Goal: Task Accomplishment & Management: Use online tool/utility

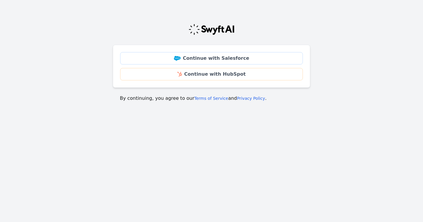
click at [217, 74] on link "Continue with HubSpot" at bounding box center [211, 74] width 183 height 12
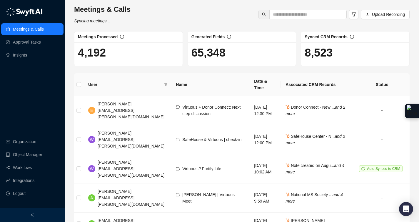
scroll to position [1, 0]
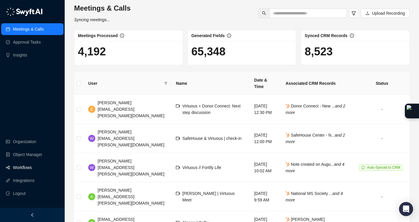
click at [32, 164] on link "Workflows" at bounding box center [22, 167] width 19 height 12
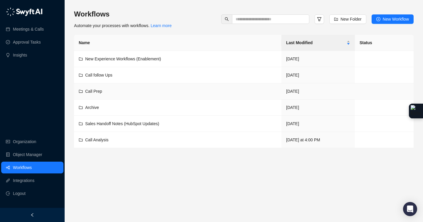
click at [107, 93] on div "Call Prep" at bounding box center [178, 91] width 198 height 6
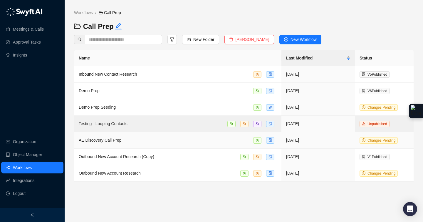
click at [145, 137] on div "AE Discovery Call Prep" at bounding box center [178, 140] width 198 height 7
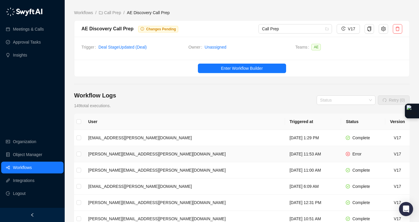
click at [196, 154] on td "wilson.gilkerson@virtuous.org" at bounding box center [184, 154] width 201 height 16
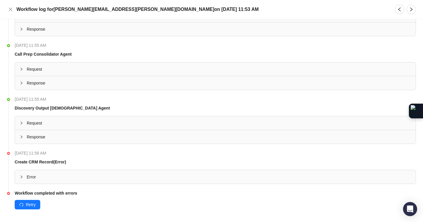
scroll to position [276, 0]
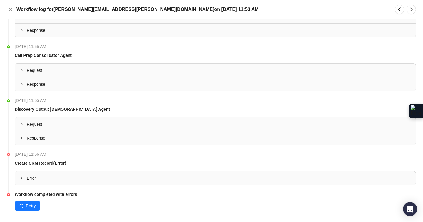
click at [23, 175] on div at bounding box center [23, 178] width 7 height 6
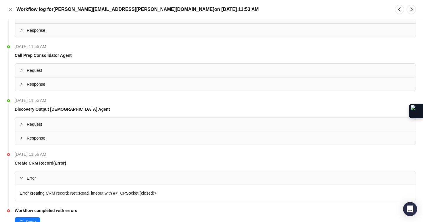
click at [23, 175] on div at bounding box center [23, 178] width 7 height 6
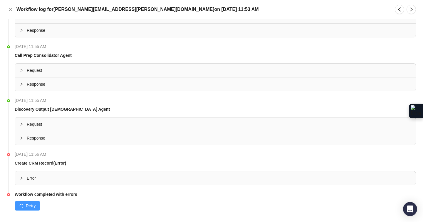
click at [33, 202] on span "Retry" at bounding box center [31, 205] width 10 height 6
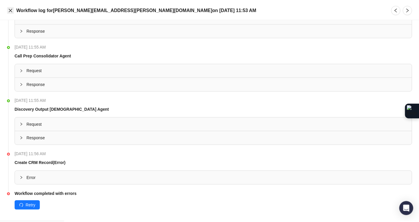
scroll to position [274, 0]
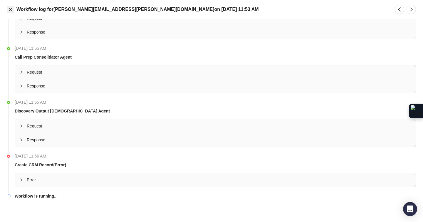
click at [12, 7] on icon "close" at bounding box center [10, 9] width 5 height 5
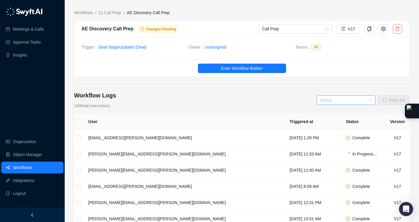
click at [353, 101] on input "search" at bounding box center [344, 100] width 48 height 9
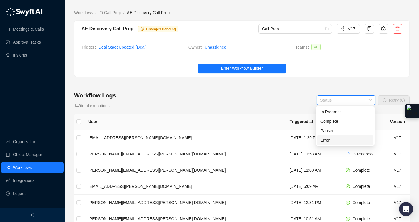
click at [333, 137] on div "Error" at bounding box center [344, 140] width 49 height 6
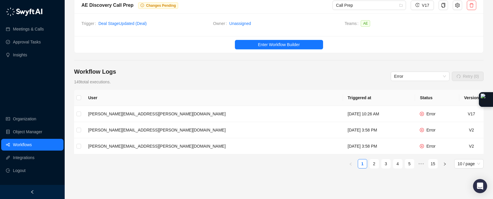
scroll to position [46, 0]
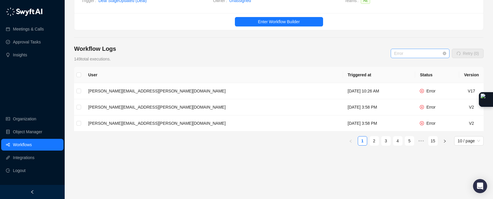
click at [423, 55] on span "Error" at bounding box center [420, 53] width 52 height 9
click at [360, 51] on div "Workflow Logs 149 total executions. Error Retry (0)" at bounding box center [279, 54] width 410 height 18
click at [423, 51] on span "Error" at bounding box center [420, 53] width 52 height 9
click at [405, 68] on div "In Progress" at bounding box center [419, 65] width 49 height 6
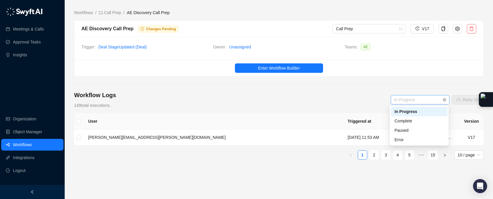
click at [423, 97] on span "In Progress" at bounding box center [420, 100] width 52 height 9
click at [423, 123] on div "Complete" at bounding box center [419, 121] width 49 height 6
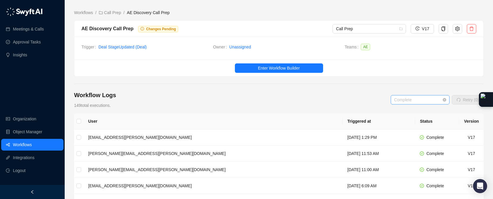
click at [423, 97] on span "Complete" at bounding box center [420, 100] width 52 height 9
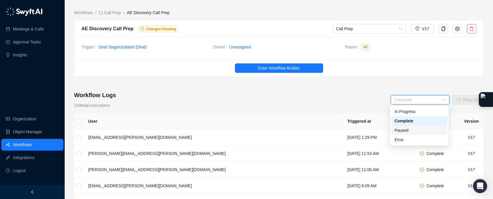
click at [418, 129] on div "Paused" at bounding box center [419, 130] width 49 height 6
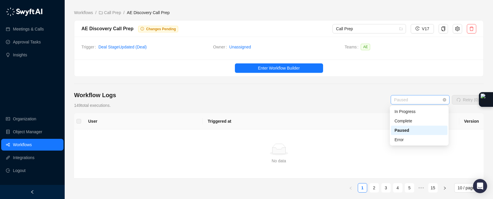
click at [423, 100] on span "Paused" at bounding box center [420, 100] width 52 height 9
click at [413, 141] on div "Error" at bounding box center [419, 140] width 49 height 6
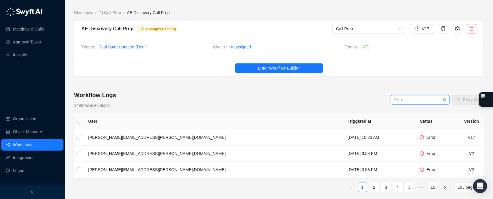
click at [423, 101] on span "Error" at bounding box center [420, 100] width 52 height 9
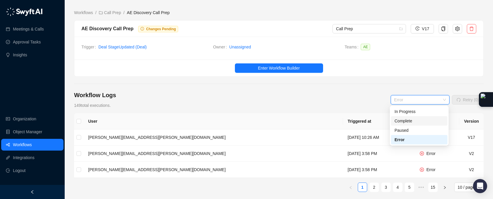
click at [415, 120] on div "Complete" at bounding box center [419, 121] width 49 height 6
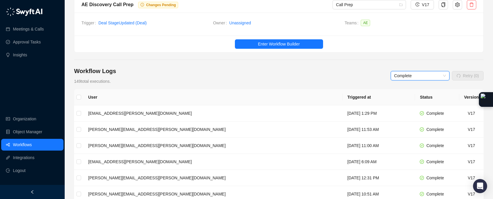
scroll to position [25, 0]
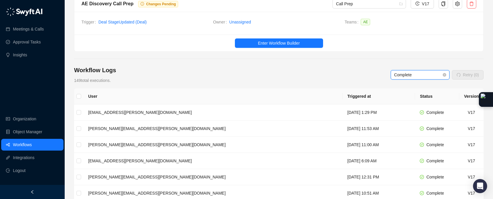
click at [423, 71] on span "Complete" at bounding box center [420, 75] width 52 height 9
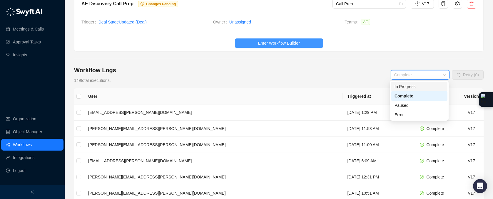
click at [258, 44] on span "Enter Workflow Builder" at bounding box center [279, 43] width 42 height 6
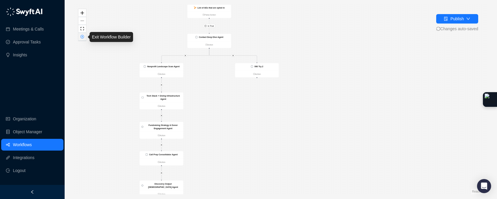
click at [83, 39] on button "button" at bounding box center [83, 37] width 8 height 8
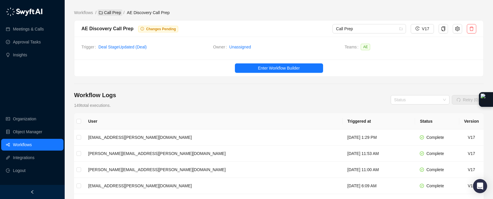
click at [121, 14] on link "Call Prep" at bounding box center [110, 12] width 24 height 6
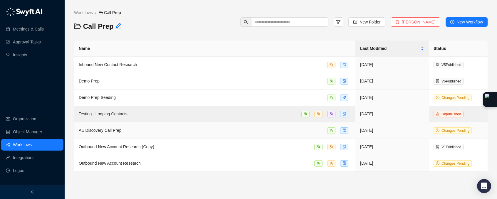
click at [132, 133] on div "AE Discovery Call Prep" at bounding box center [215, 130] width 272 height 7
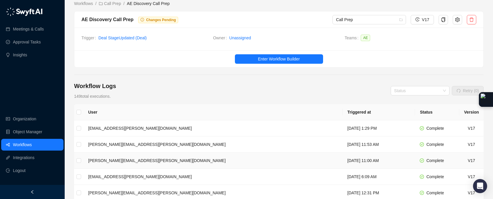
scroll to position [9, 0]
click at [310, 58] on button "Enter Workflow Builder" at bounding box center [279, 58] width 88 height 9
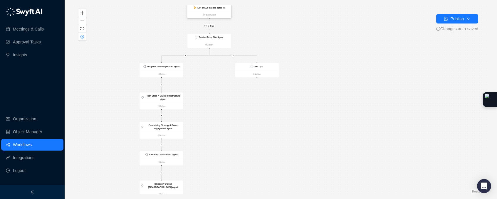
click at [219, 11] on ul "False Action" at bounding box center [210, 14] width 44 height 7
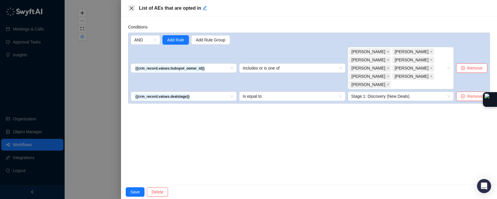
click at [130, 6] on icon "close" at bounding box center [131, 8] width 5 height 5
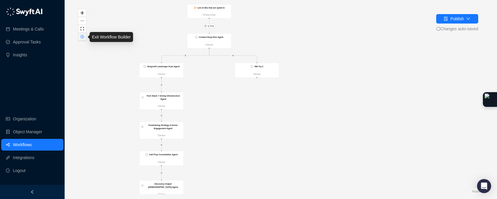
click at [83, 38] on icon "close-circle" at bounding box center [82, 36] width 3 height 3
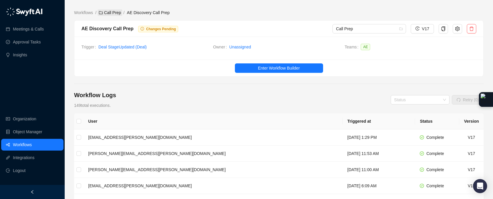
click at [108, 11] on link "Call Prep" at bounding box center [110, 12] width 24 height 6
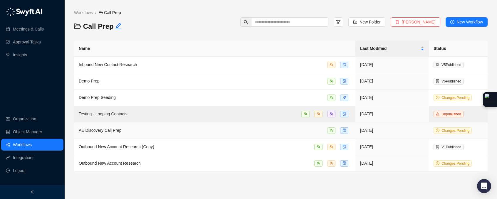
click at [287, 132] on div "AE Discovery Call Prep" at bounding box center [215, 130] width 272 height 7
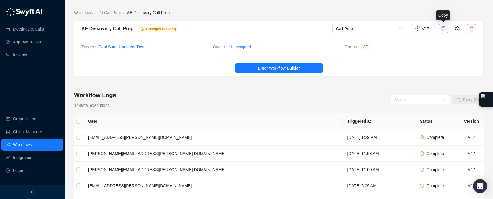
click at [423, 31] on icon "copy" at bounding box center [444, 28] width 4 height 5
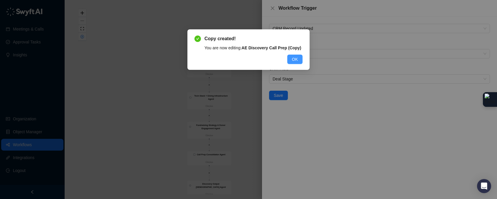
click at [300, 64] on button "OK" at bounding box center [295, 59] width 15 height 9
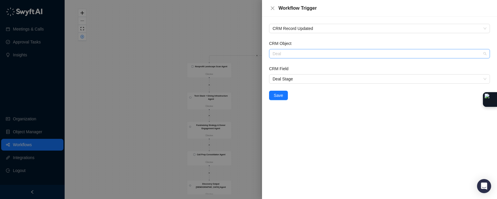
click at [290, 52] on span "Deal" at bounding box center [380, 53] width 214 height 9
click at [306, 136] on div "CRM Record Updated CRM Object Deal CRM Field Deal Stage Save" at bounding box center [379, 108] width 235 height 183
click at [300, 80] on span "Deal Stage" at bounding box center [380, 79] width 214 height 9
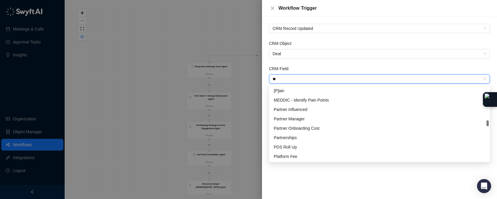
scroll to position [263, 0]
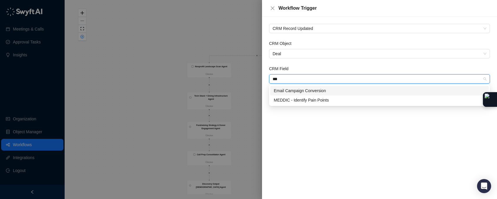
type input "****"
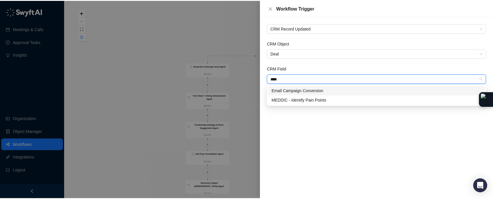
scroll to position [0, 0]
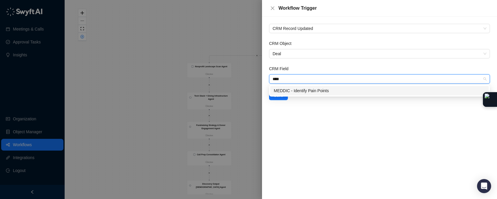
click at [299, 89] on div "MEDDIC - Identify Pain Points" at bounding box center [380, 91] width 212 height 6
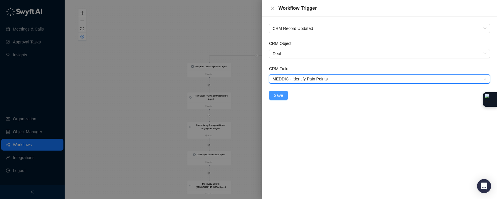
click at [285, 97] on button "Save" at bounding box center [278, 95] width 19 height 9
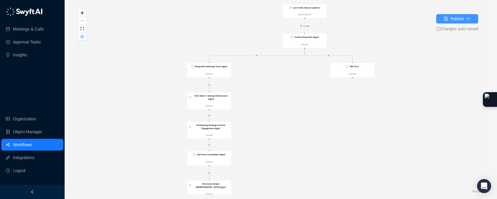
click at [423, 17] on button "Publish" at bounding box center [458, 18] width 42 height 9
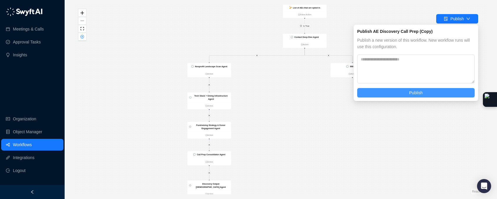
click at [411, 92] on span "Publish" at bounding box center [417, 93] width 14 height 6
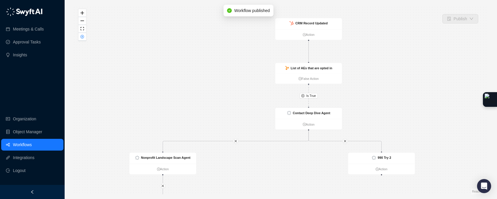
drag, startPoint x: 372, startPoint y: 29, endPoint x: 374, endPoint y: 101, distance: 71.8
click at [374, 100] on div "Is True CRM Record Updated Action List of AEs that are opted in False Action Co…" at bounding box center [281, 100] width 414 height 190
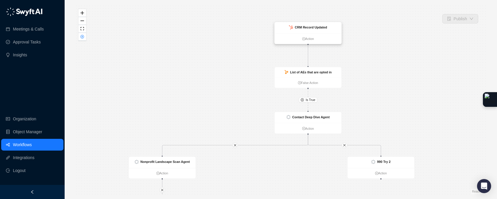
click at [331, 29] on div "CRM Record Updated" at bounding box center [308, 27] width 67 height 11
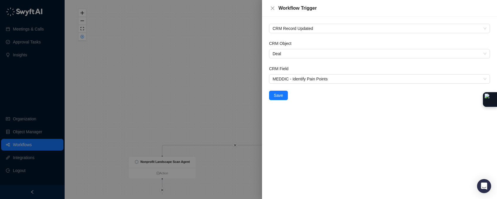
click at [148, 59] on div at bounding box center [248, 99] width 497 height 199
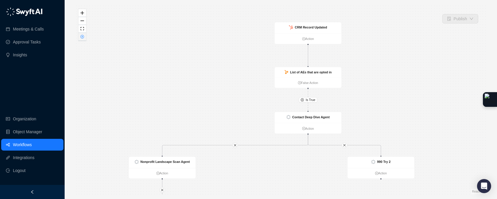
click at [83, 38] on icon "close-circle" at bounding box center [82, 36] width 3 height 3
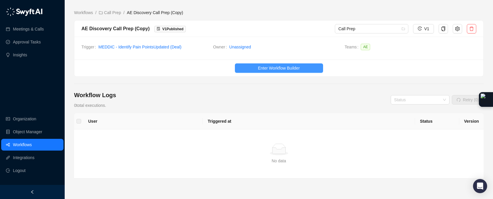
click at [286, 66] on span "Enter Workflow Builder" at bounding box center [279, 68] width 42 height 6
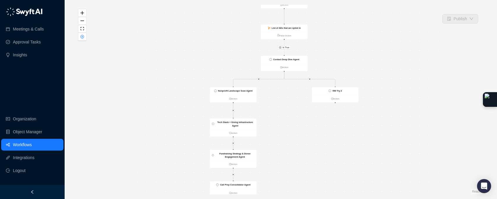
drag, startPoint x: 324, startPoint y: 24, endPoint x: 326, endPoint y: 107, distance: 83.2
click at [326, 107] on div "Is True CRM Record Updated Action List of AEs that are opted in False Action Co…" at bounding box center [281, 100] width 414 height 190
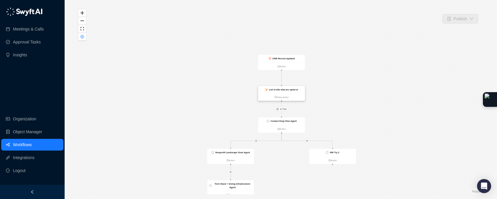
click at [301, 89] on div "List of AEs that are opted in" at bounding box center [281, 89] width 47 height 7
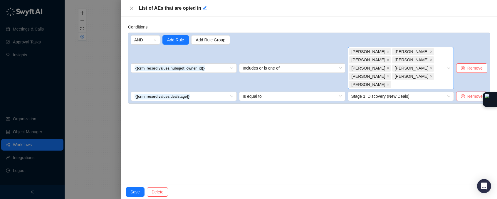
click at [431, 58] on div "Emily Beck Eric Dinius Chad Deteau Katie Lord Dannie Nichols Adam Howell Adam J…" at bounding box center [398, 68] width 98 height 41
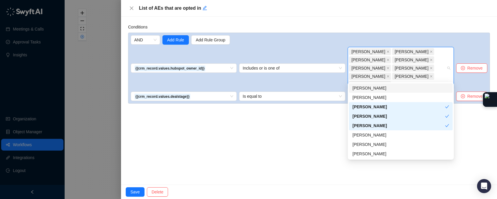
type input "*"
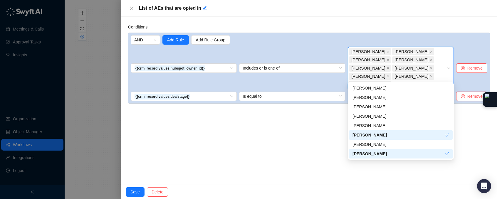
click at [322, 180] on div "Conditions AND Add Rule Add Rule Group {{crm_record.values.hubspot_owner_id}} I…" at bounding box center [309, 101] width 376 height 168
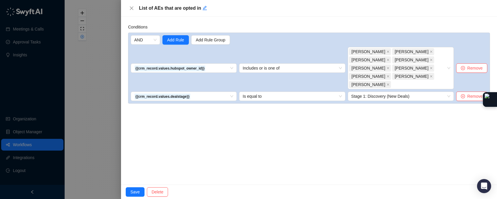
click at [132, 184] on div "Conditions AND Add Rule Add Rule Group {{crm_record.values.hubspot_owner_id}} I…" at bounding box center [309, 101] width 376 height 168
click at [132, 8] on icon "close" at bounding box center [132, 8] width 4 height 4
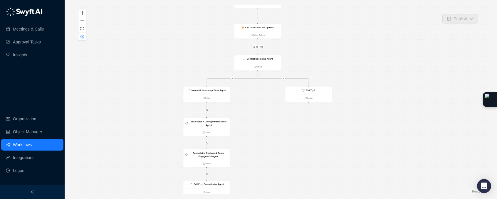
drag, startPoint x: 411, startPoint y: 101, endPoint x: 385, endPoint y: 36, distance: 70.4
click at [385, 36] on div "Is True CRM Record Updated Action List of AEs that are opted in False Action Co…" at bounding box center [281, 100] width 414 height 190
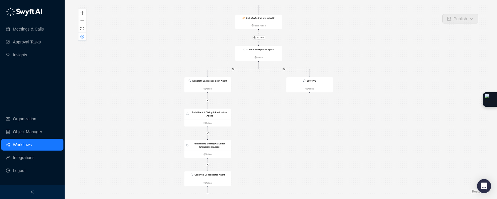
drag, startPoint x: 355, startPoint y: 119, endPoint x: 356, endPoint y: 112, distance: 7.2
click at [357, 113] on div "Is True CRM Record Updated Action List of AEs that are opted in False Action Co…" at bounding box center [281, 100] width 414 height 190
click at [83, 38] on icon "close-circle" at bounding box center [83, 37] width 4 height 4
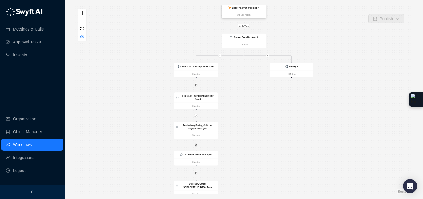
click at [255, 10] on div "List of AEs that are opted in" at bounding box center [244, 7] width 44 height 7
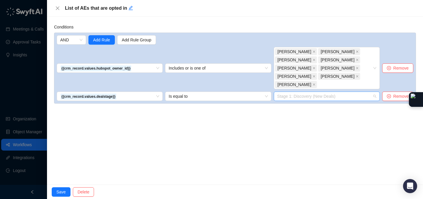
click at [340, 92] on span "Stage 1: Discovery (New Deals)" at bounding box center [327, 96] width 99 height 9
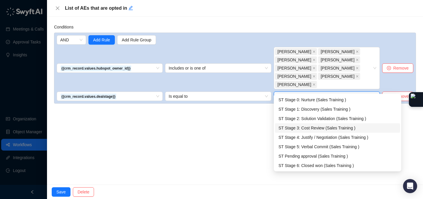
scroll to position [28, 0]
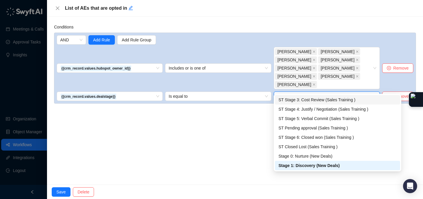
type input "*"
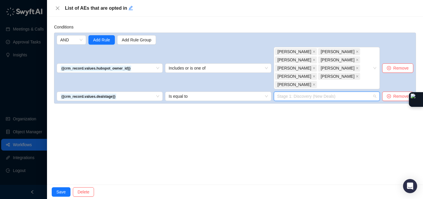
click at [353, 92] on span "Stage 1: Discovery (New Deals)" at bounding box center [327, 96] width 99 height 9
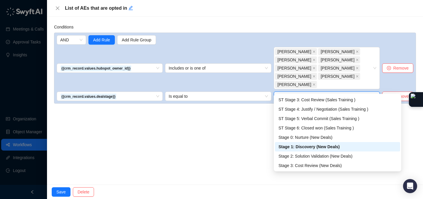
type input "*******"
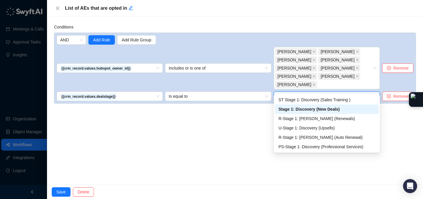
scroll to position [0, 0]
click at [328, 98] on div "ST Stage 1: Discovery (Sales Training )" at bounding box center [327, 100] width 97 height 6
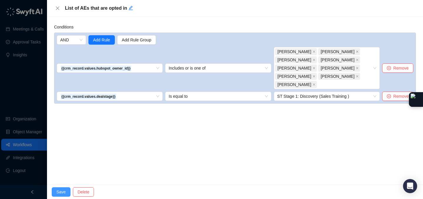
click at [65, 191] on span "Save" at bounding box center [60, 192] width 9 height 6
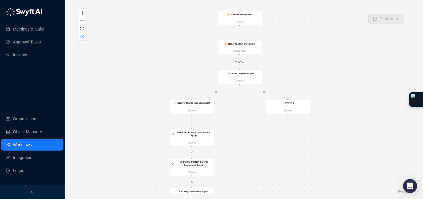
drag, startPoint x: 280, startPoint y: 28, endPoint x: 275, endPoint y: 65, distance: 37.0
click at [275, 65] on div "Is True CRM Record Updated Action List of AEs that are opted in False Action Co…" at bounding box center [244, 100] width 340 height 190
click at [257, 20] on ul "Action" at bounding box center [240, 22] width 44 height 7
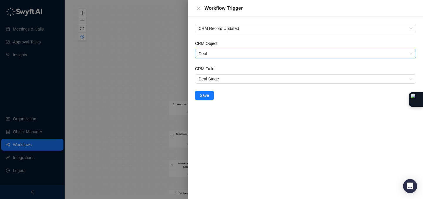
click at [210, 53] on span "Deal" at bounding box center [306, 53] width 214 height 9
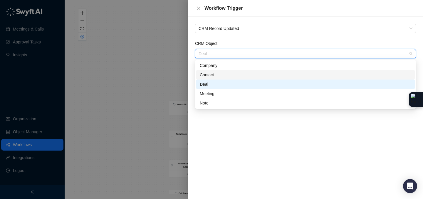
click at [218, 75] on div "Contact" at bounding box center [306, 75] width 212 height 6
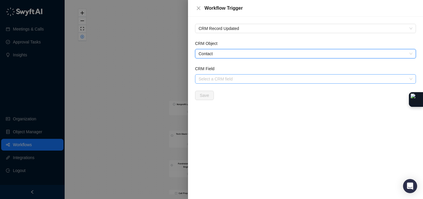
click at [224, 81] on input "CRM Field" at bounding box center [304, 79] width 211 height 9
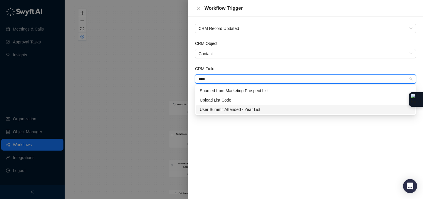
type input "****"
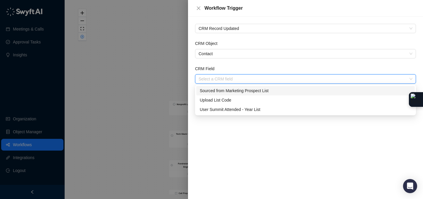
click at [263, 145] on div "CRM Record Updated CRM Object Contact CRM Field Select a CRM field Save" at bounding box center [305, 108] width 235 height 183
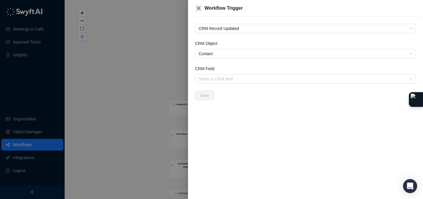
click at [197, 9] on icon "close" at bounding box center [198, 8] width 5 height 5
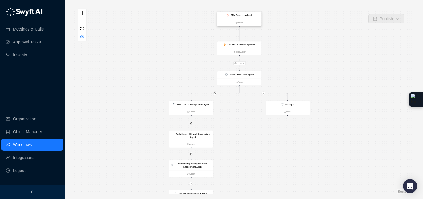
click at [254, 16] on div "CRM Record Updated" at bounding box center [240, 15] width 44 height 7
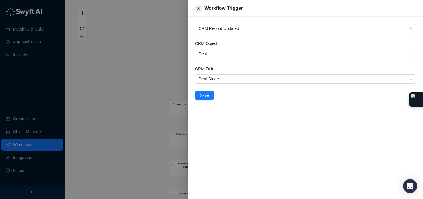
click at [201, 7] on icon "close" at bounding box center [198, 8] width 5 height 5
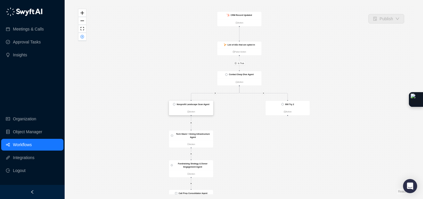
click at [189, 104] on strong "Nonprofit Landscape Scan Agent" at bounding box center [193, 104] width 33 height 2
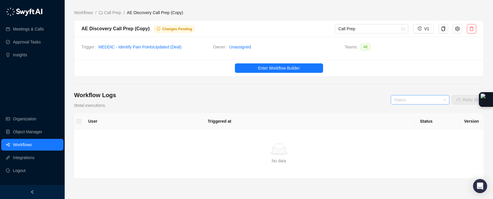
click at [401, 99] on input "search" at bounding box center [418, 100] width 48 height 9
click at [400, 88] on main "Workflows / Call Prep / AE Discovery Call Prep (Copy) AE Discovery Call Prep (C…" at bounding box center [279, 115] width 410 height 213
click at [422, 97] on input "search" at bounding box center [418, 100] width 48 height 9
click at [414, 110] on div "In Progress" at bounding box center [419, 111] width 49 height 6
click at [409, 101] on span "In Progress" at bounding box center [420, 100] width 52 height 9
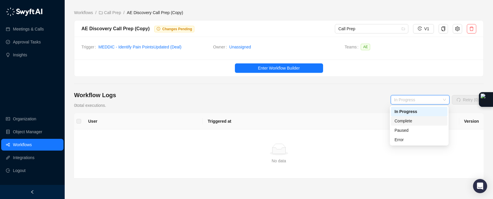
click at [412, 120] on div "Complete" at bounding box center [419, 121] width 49 height 6
click at [422, 103] on span "Complete" at bounding box center [420, 100] width 52 height 9
click at [410, 130] on div "Paused" at bounding box center [419, 130] width 49 height 6
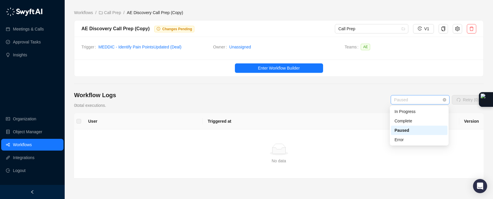
click at [416, 100] on span "Paused" at bounding box center [420, 100] width 52 height 9
click at [401, 138] on div "Error" at bounding box center [419, 140] width 49 height 6
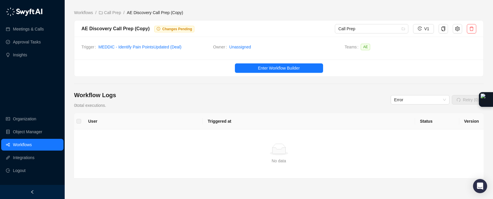
drag, startPoint x: 303, startPoint y: 78, endPoint x: 302, endPoint y: 73, distance: 4.8
click at [303, 77] on main "Workflows / Call Prep / AE Discovery Call Prep (Copy) AE Discovery Call Prep (C…" at bounding box center [279, 115] width 410 height 213
click at [302, 71] on button "Enter Workflow Builder" at bounding box center [279, 68] width 88 height 9
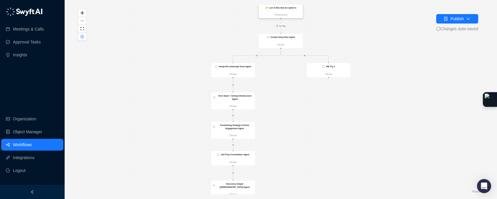
click at [294, 7] on strong "List of AEs that are opted in" at bounding box center [282, 8] width 27 height 2
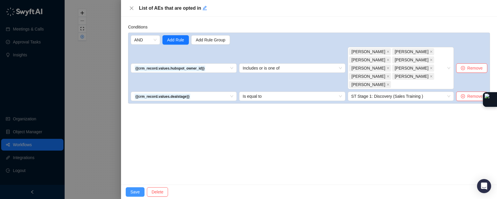
click at [136, 190] on span "Save" at bounding box center [135, 192] width 9 height 6
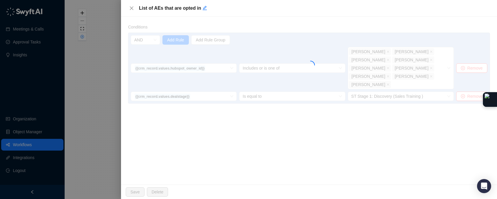
click at [110, 163] on div at bounding box center [248, 99] width 497 height 199
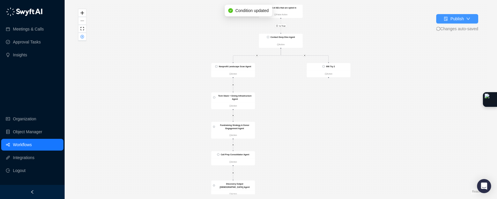
click at [439, 17] on button "Publish" at bounding box center [458, 18] width 42 height 9
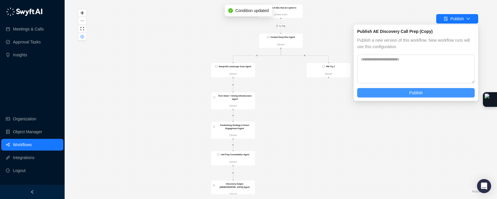
click at [390, 92] on button "Publish" at bounding box center [417, 92] width 118 height 9
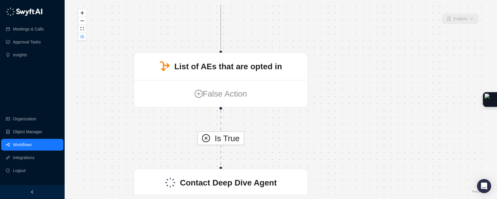
drag, startPoint x: 347, startPoint y: 42, endPoint x: 343, endPoint y: 152, distance: 110.0
click at [343, 151] on div "Is True CRM Record Updated Action List of AEs that are opted in False Action Co…" at bounding box center [281, 100] width 414 height 190
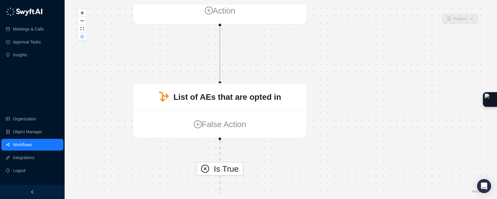
drag, startPoint x: 342, startPoint y: 47, endPoint x: 347, endPoint y: 142, distance: 95.1
click at [347, 142] on div "Is True CRM Record Updated Action List of AEs that are opted in False Action Co…" at bounding box center [281, 100] width 414 height 190
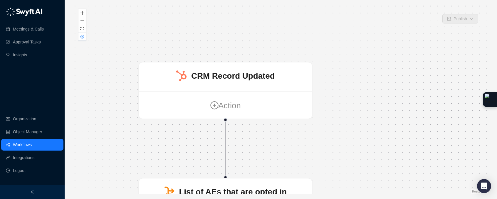
drag, startPoint x: 340, startPoint y: 64, endPoint x: 340, endPoint y: 81, distance: 16.5
click at [341, 81] on div "Is True CRM Record Updated Action List of AEs that are opted in False Action Co…" at bounding box center [281, 100] width 414 height 190
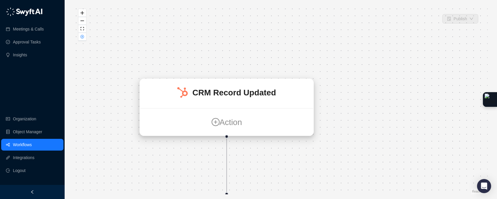
click at [253, 97] on strong "CRM Record Updated" at bounding box center [235, 92] width 84 height 9
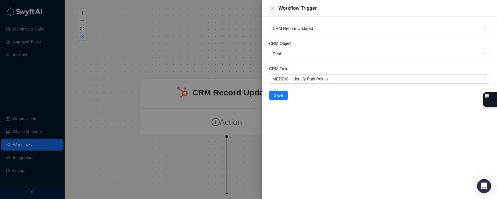
click at [213, 34] on div at bounding box center [248, 99] width 497 height 199
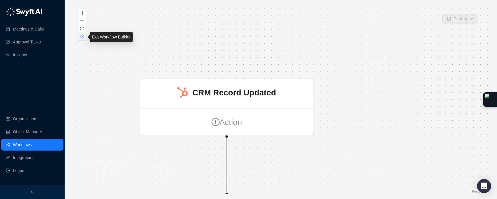
click at [82, 38] on icon "close-circle" at bounding box center [82, 36] width 3 height 3
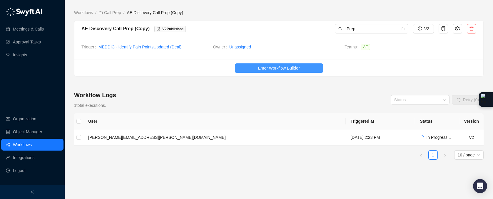
click at [254, 66] on button "Enter Workflow Builder" at bounding box center [279, 68] width 88 height 9
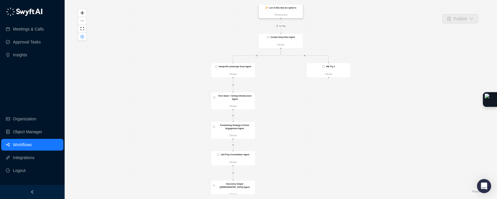
click at [293, 7] on strong "List of AEs that are opted in" at bounding box center [282, 8] width 27 height 2
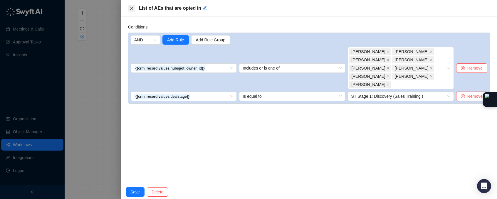
click at [130, 6] on icon "close" at bounding box center [131, 8] width 5 height 5
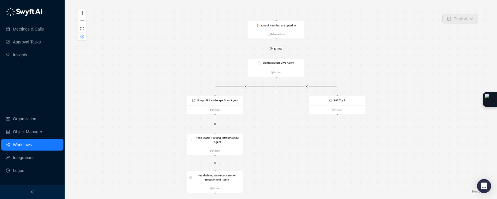
drag, startPoint x: 327, startPoint y: 44, endPoint x: 331, endPoint y: 85, distance: 41.3
click at [332, 89] on div "Is True CRM Record Updated Action List of AEs that are opted in False Action Co…" at bounding box center [281, 100] width 414 height 190
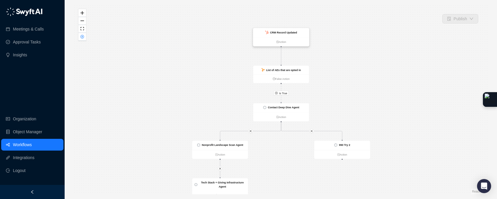
click at [295, 32] on strong "CRM Record Updated" at bounding box center [283, 32] width 27 height 3
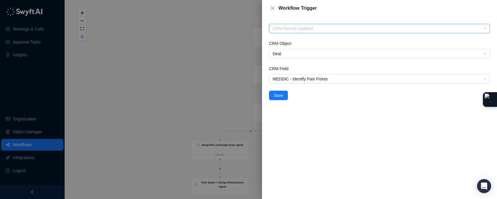
click at [306, 25] on span "CRM Record Updated" at bounding box center [380, 28] width 214 height 9
click at [265, 43] on div "CRM Record Updated CRM Object Deal CRM Field MEDDIC - Identify Pain Points Save" at bounding box center [379, 108] width 235 height 183
click at [292, 75] on span "MEDDIC - Identify Pain Points" at bounding box center [380, 79] width 214 height 9
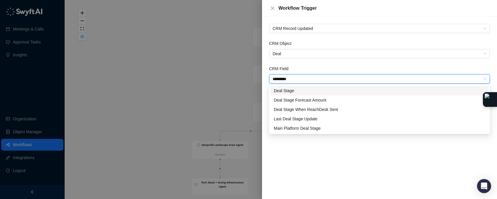
type input "**********"
click at [298, 89] on div "Deal Stage" at bounding box center [380, 91] width 212 height 6
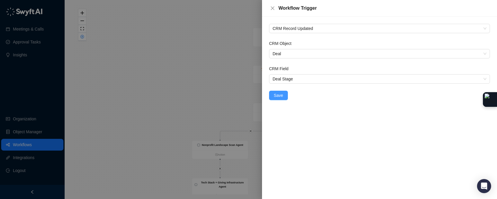
click at [284, 92] on button "Save" at bounding box center [278, 95] width 19 height 9
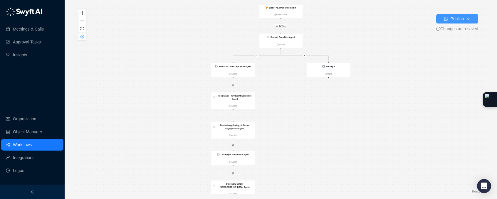
click at [457, 21] on div "Publish" at bounding box center [458, 19] width 14 height 6
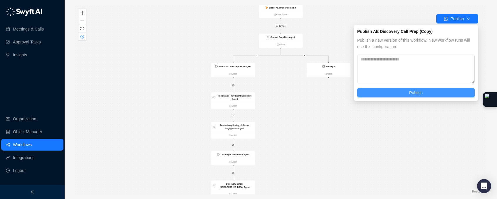
click at [410, 91] on span "Publish" at bounding box center [417, 93] width 14 height 6
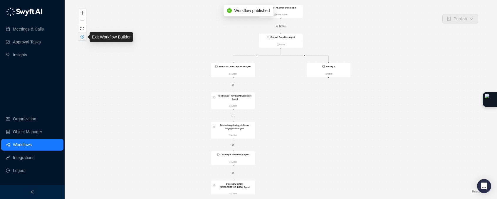
click at [81, 36] on icon "close-circle" at bounding box center [83, 37] width 4 height 4
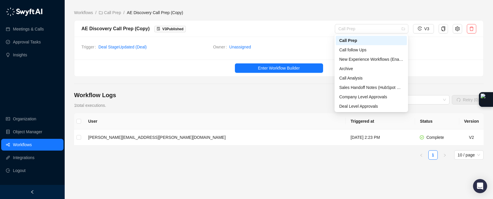
drag, startPoint x: 358, startPoint y: 29, endPoint x: 330, endPoint y: 26, distance: 28.4
click at [330, 26] on div "AE Discovery Call Prep (Copy) V 3 Published Call Prep V3" at bounding box center [278, 28] width 395 height 9
click at [178, 22] on div "AE Discovery Call Prep (Copy) V 3 Published Call Prep V3" at bounding box center [278, 29] width 409 height 16
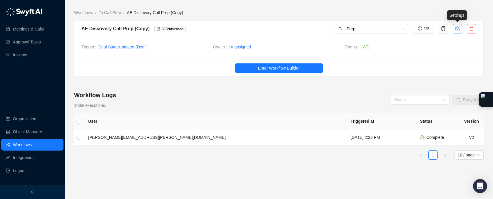
click at [458, 29] on icon "setting" at bounding box center [457, 28] width 4 height 5
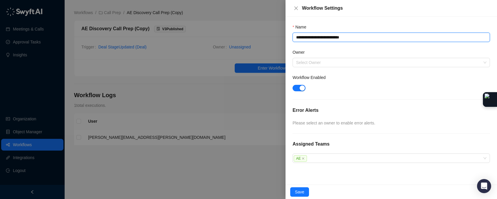
click at [354, 36] on textarea "**********" at bounding box center [392, 37] width 198 height 9
drag, startPoint x: 358, startPoint y: 37, endPoint x: 340, endPoint y: 39, distance: 17.2
click at [340, 39] on textarea "**********" at bounding box center [392, 37] width 198 height 9
type textarea "**********"
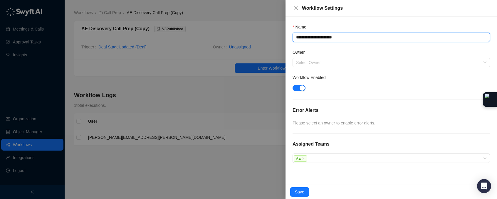
type textarea "**********"
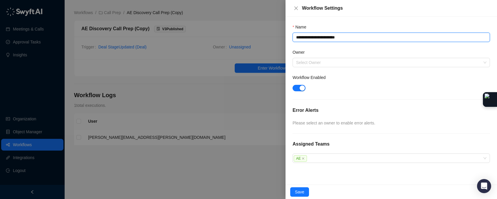
type textarea "**********"
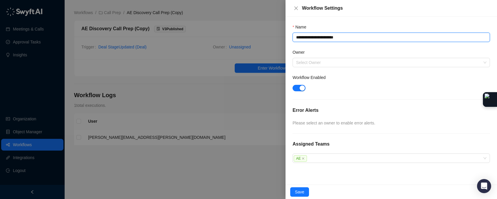
type textarea "**********"
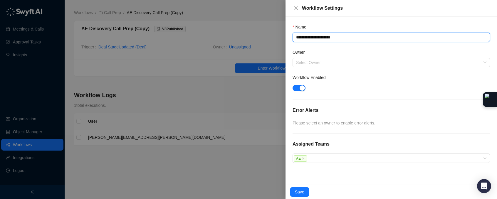
type textarea "**********"
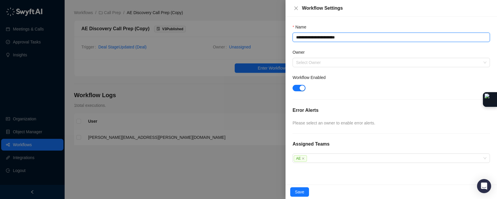
type textarea "**********"
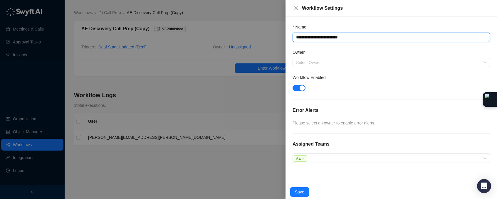
type textarea "**********"
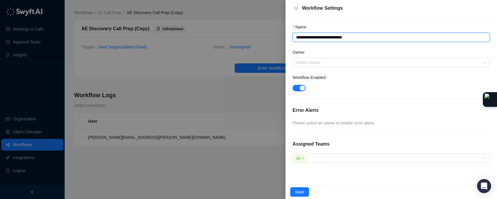
type textarea "**********"
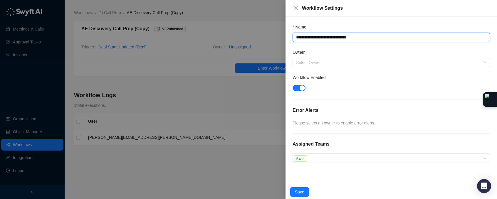
type textarea "**********"
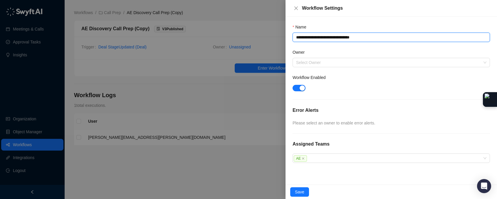
type textarea "**********"
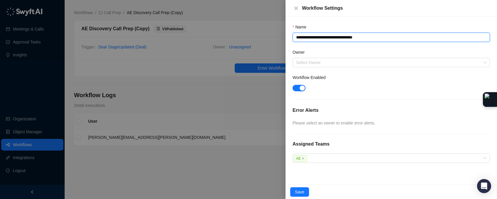
type textarea "**********"
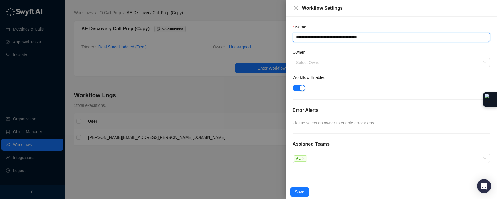
type textarea "**********"
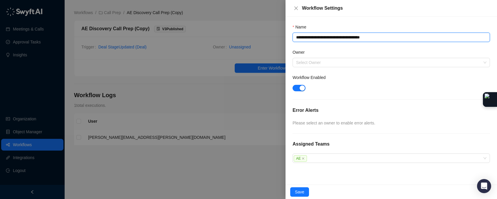
type textarea "**********"
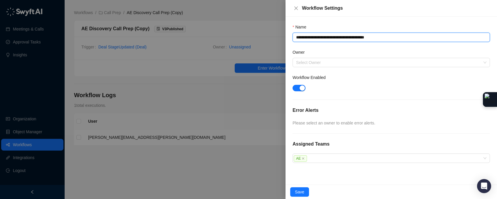
type textarea "**********"
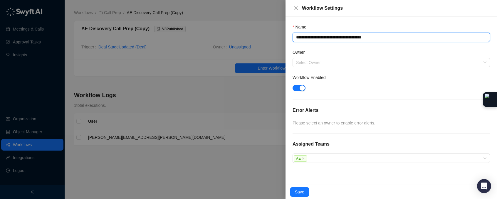
type textarea "**********"
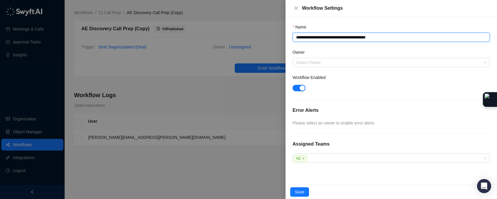
type textarea "**********"
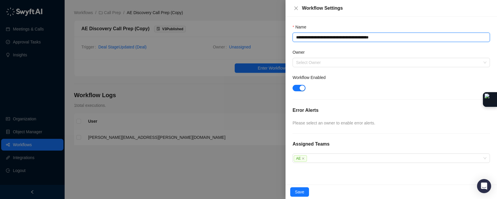
type textarea "**********"
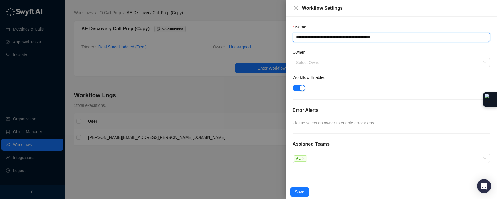
type textarea "**********"
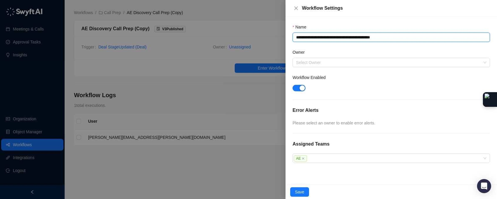
type textarea "**********"
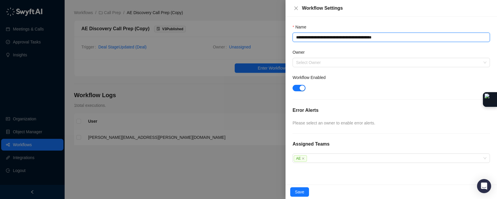
type textarea "**********"
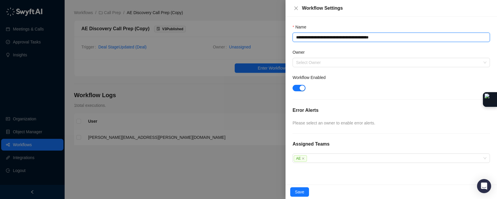
type textarea "**********"
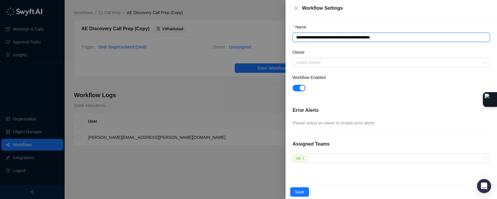
type textarea "**********"
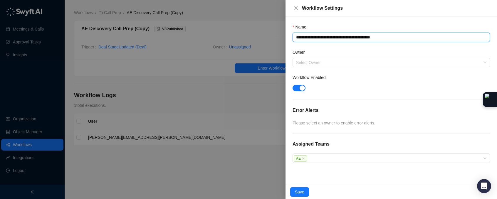
type textarea "**********"
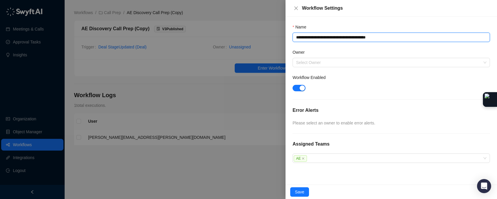
type textarea "**********"
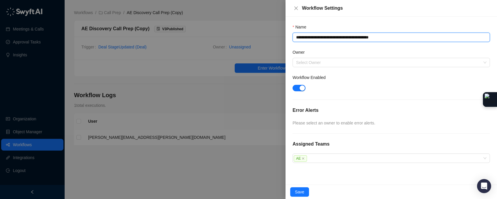
type textarea "**********"
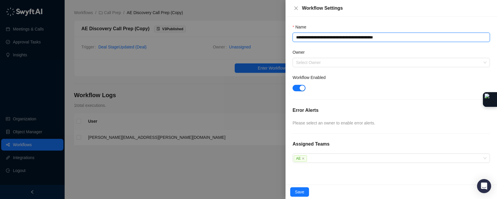
type textarea "**********"
click at [326, 63] on input "Owner" at bounding box center [389, 62] width 187 height 9
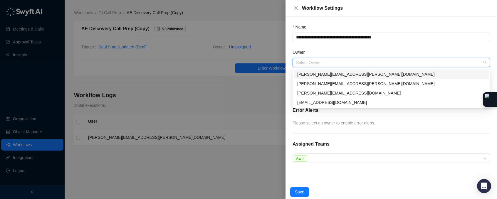
click at [334, 73] on div "emily.beck@virtuous.org" at bounding box center [392, 74] width 188 height 6
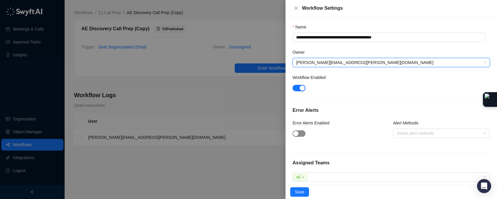
click at [295, 133] on div "button" at bounding box center [295, 133] width 5 height 5
click at [425, 133] on div at bounding box center [439, 133] width 88 height 4
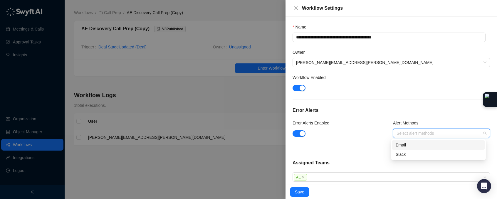
click at [413, 147] on div "Email" at bounding box center [439, 145] width 86 height 6
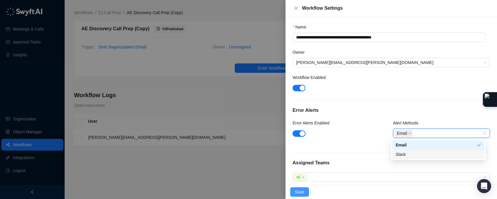
click at [303, 192] on span "Save" at bounding box center [299, 192] width 9 height 6
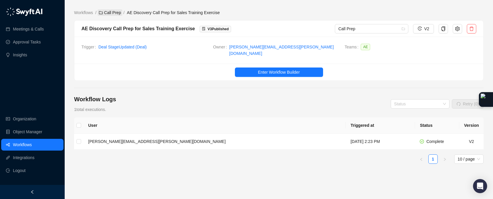
click at [118, 13] on link "Call Prep" at bounding box center [110, 12] width 24 height 6
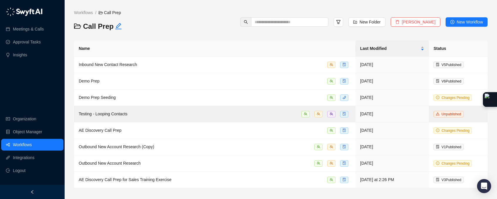
click at [170, 31] on h3 "Call Prep" at bounding box center [124, 26] width 100 height 9
click at [461, 24] on span "New Workflow" at bounding box center [470, 22] width 26 height 6
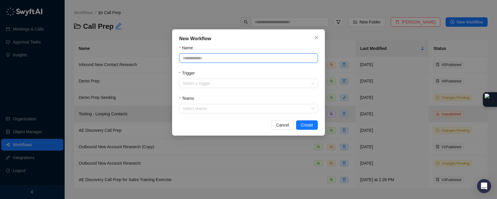
click at [204, 58] on input "Name" at bounding box center [248, 58] width 139 height 9
type input "**********"
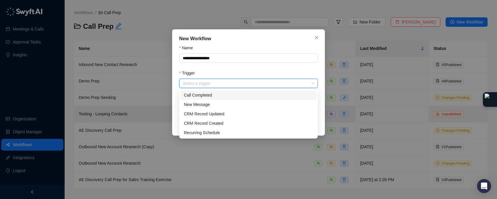
click at [218, 80] on input "Trigger" at bounding box center [247, 83] width 128 height 9
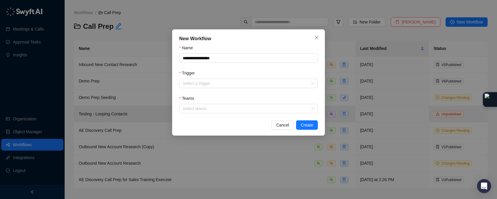
click at [220, 74] on div "Trigger" at bounding box center [248, 74] width 139 height 9
click at [285, 128] on span "Cancel" at bounding box center [282, 125] width 13 height 6
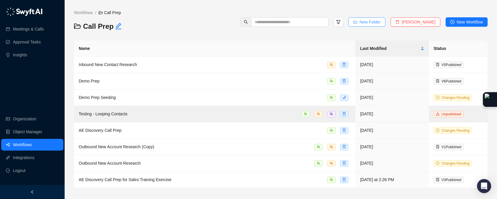
click at [381, 21] on span "New Folder" at bounding box center [370, 22] width 21 height 6
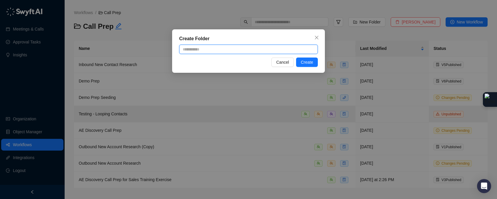
click at [220, 51] on input "text" at bounding box center [248, 49] width 139 height 9
type input "**********"
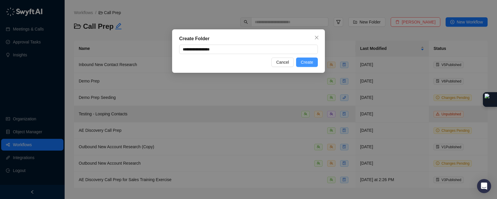
click at [301, 62] on span "Create" at bounding box center [307, 62] width 12 height 6
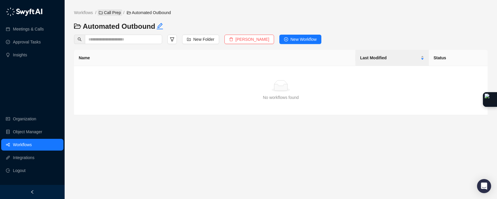
click at [115, 11] on link "Call Prep" at bounding box center [110, 12] width 24 height 6
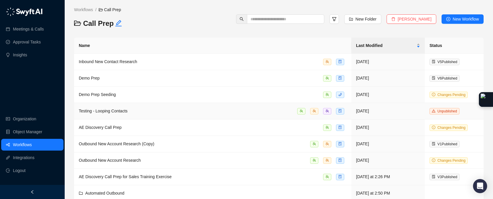
scroll to position [10, 0]
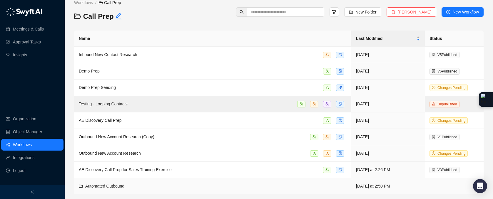
click at [272, 183] on td "Automated Outbound" at bounding box center [212, 186] width 277 height 16
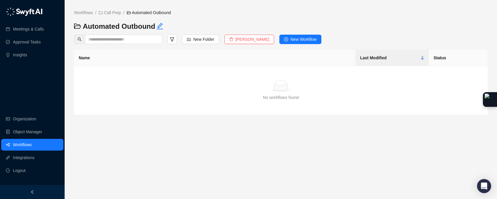
drag, startPoint x: 251, startPoint y: 40, endPoint x: 251, endPoint y: 44, distance: 4.1
click at [251, 46] on div "Workflows / Call Prep / Automated Outbound Automated Outbound New Folder Delete…" at bounding box center [281, 62] width 414 height 106
click at [231, 37] on icon "delete" at bounding box center [231, 39] width 4 height 4
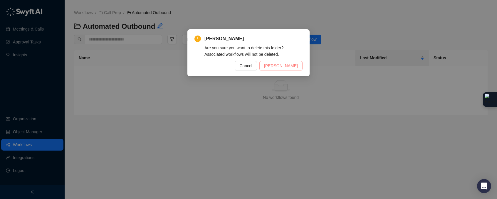
click at [288, 69] on span "[PERSON_NAME]" at bounding box center [281, 66] width 34 height 6
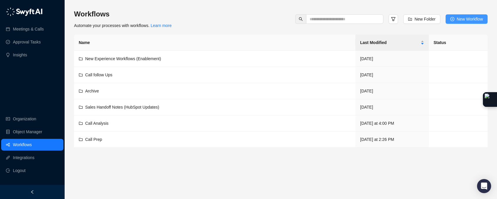
click at [454, 17] on button "New Workflow" at bounding box center [467, 18] width 42 height 9
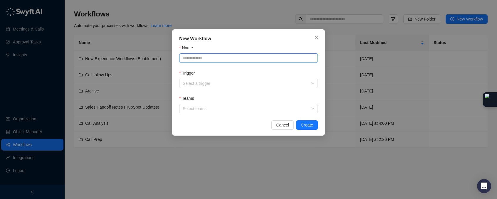
click at [224, 59] on input "Name" at bounding box center [248, 58] width 139 height 9
type input "*"
type input "**********"
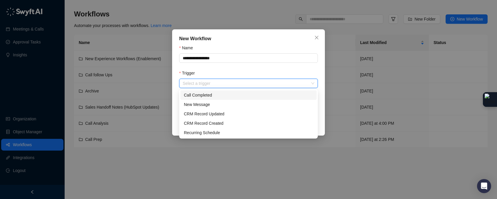
click at [234, 82] on input "Trigger" at bounding box center [247, 83] width 128 height 9
click at [254, 72] on div "Trigger" at bounding box center [248, 74] width 139 height 9
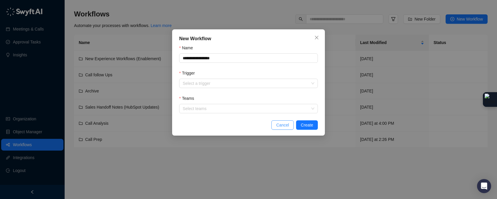
click at [280, 124] on span "Cancel" at bounding box center [282, 125] width 13 height 6
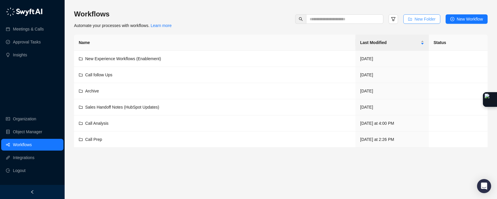
click at [425, 16] on span "New Folder" at bounding box center [425, 19] width 21 height 6
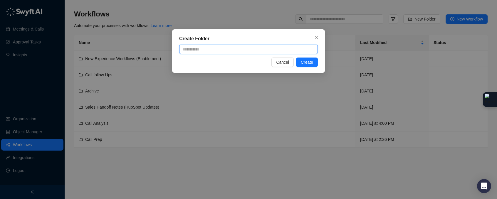
click at [204, 47] on input "text" at bounding box center [248, 49] width 139 height 9
type input "**********"
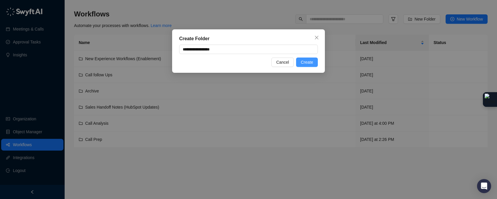
click at [299, 64] on button "Create" at bounding box center [307, 62] width 22 height 9
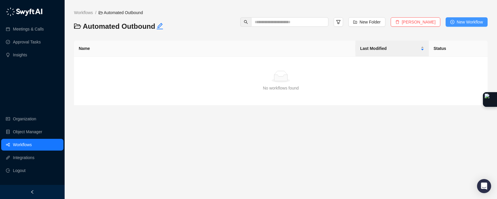
click at [482, 23] on span "New Workflow" at bounding box center [470, 22] width 26 height 6
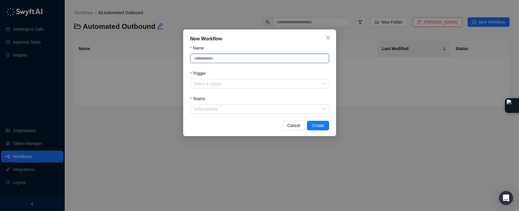
click at [213, 56] on input "Name" at bounding box center [259, 58] width 139 height 9
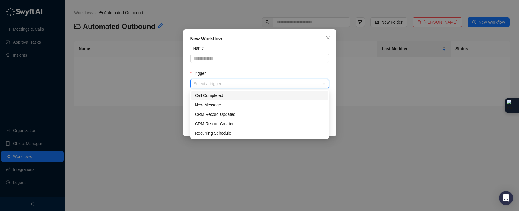
click at [217, 83] on input "Trigger" at bounding box center [258, 83] width 128 height 9
drag, startPoint x: 249, startPoint y: 59, endPoint x: 251, endPoint y: 54, distance: 6.3
click at [251, 54] on input "Name" at bounding box center [259, 58] width 139 height 9
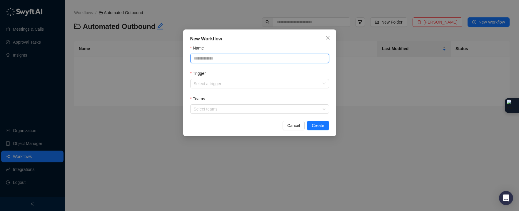
type input "*"
type input "**********"
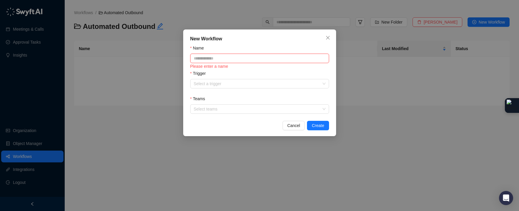
click at [233, 57] on input "Name" at bounding box center [259, 58] width 139 height 9
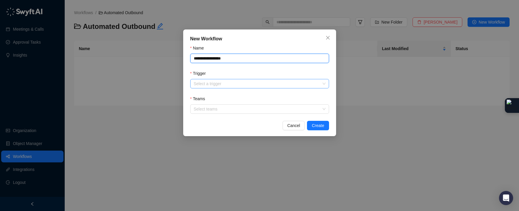
type input "**********"
click at [242, 82] on input "Trigger" at bounding box center [258, 83] width 128 height 9
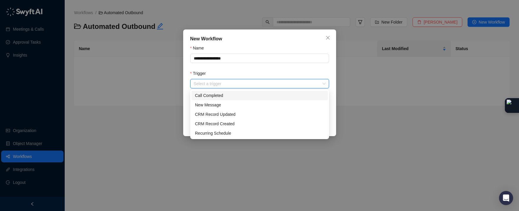
click at [239, 68] on form "**********" at bounding box center [259, 79] width 139 height 69
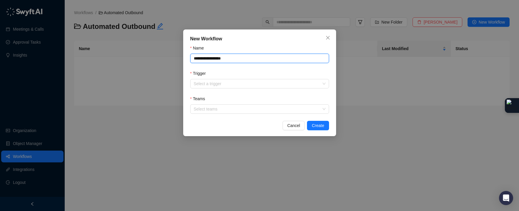
drag, startPoint x: 238, startPoint y: 57, endPoint x: 150, endPoint y: 52, distance: 87.5
click at [150, 52] on div "**********" at bounding box center [259, 105] width 519 height 211
drag, startPoint x: 222, startPoint y: 59, endPoint x: 162, endPoint y: 50, distance: 60.3
click at [162, 50] on div "New Workflow Name ******** Trigger Select a trigger Teams Select teams Cancel C…" at bounding box center [259, 105] width 519 height 211
click at [231, 59] on input "********" at bounding box center [259, 58] width 139 height 9
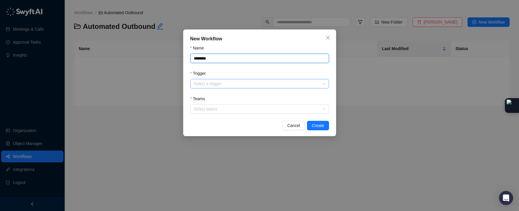
type input "********"
click at [223, 83] on input "Trigger" at bounding box center [258, 83] width 128 height 9
click at [229, 76] on div "Trigger" at bounding box center [259, 74] width 139 height 9
click at [228, 81] on input "Trigger" at bounding box center [258, 83] width 128 height 9
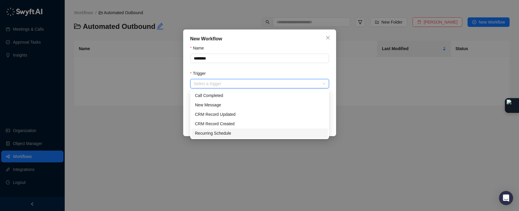
click at [232, 131] on div "Recurring Schedule" at bounding box center [259, 133] width 129 height 6
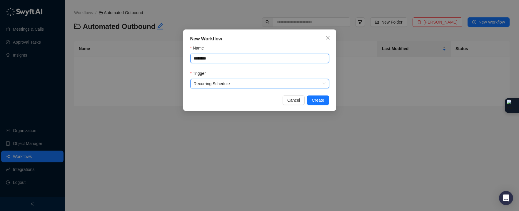
click at [219, 57] on input "********" at bounding box center [259, 58] width 139 height 9
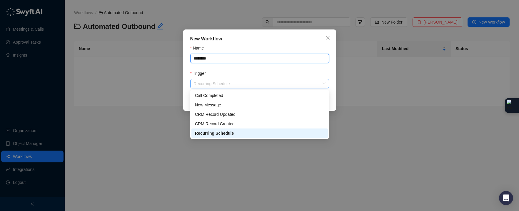
click at [229, 83] on span "Recurring Schedule" at bounding box center [260, 83] width 132 height 9
click at [233, 115] on div "CRM Record Updated" at bounding box center [259, 114] width 129 height 6
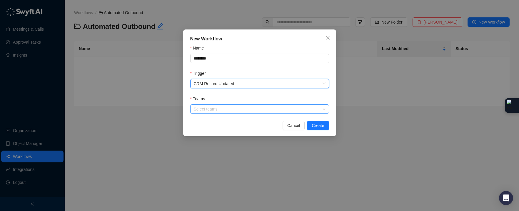
click at [224, 108] on div at bounding box center [256, 109] width 130 height 4
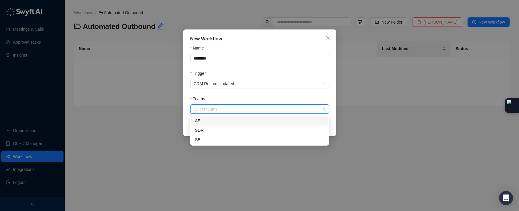
click at [220, 121] on div "AE" at bounding box center [259, 120] width 129 height 6
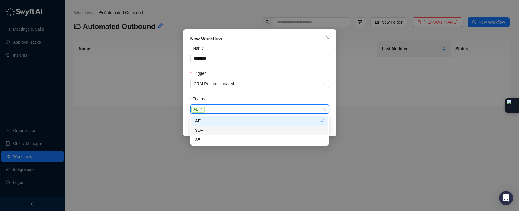
click at [213, 129] on div "SDR" at bounding box center [259, 130] width 129 height 6
click at [260, 96] on div "Teams" at bounding box center [259, 99] width 139 height 9
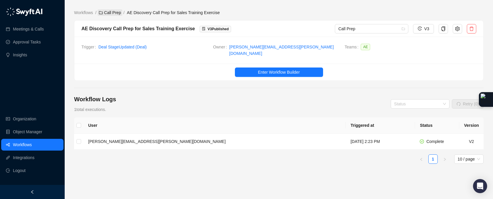
click at [106, 14] on link "Call Prep" at bounding box center [110, 12] width 24 height 6
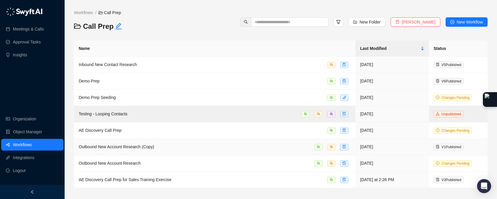
click at [238, 144] on div "Outbound New Account Research (Copy)" at bounding box center [215, 147] width 272 height 7
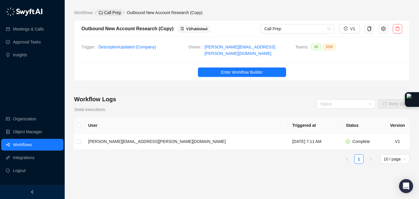
click at [110, 11] on link "Call Prep" at bounding box center [110, 12] width 24 height 6
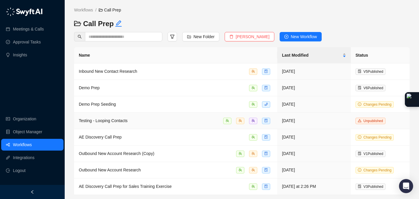
scroll to position [3, 0]
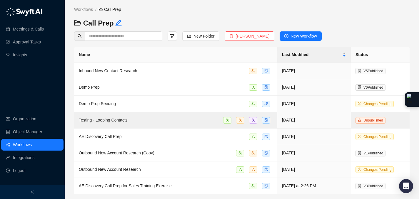
drag, startPoint x: 4, startPoint y: 198, endPoint x: 0, endPoint y: 197, distance: 3.8
click at [0, 198] on html "Meetings & Calls Approval Tasks Insights Organization Object Manager Workflows …" at bounding box center [209, 98] width 419 height 203
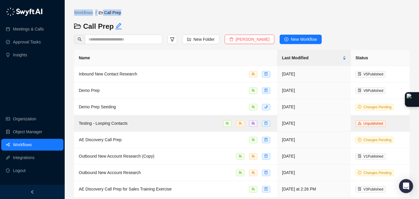
drag, startPoint x: 4, startPoint y: 198, endPoint x: 226, endPoint y: 12, distance: 289.1
click at [174, 11] on div "Meetings & Calls Approval Tasks Insights Organization Object Manager Workflows …" at bounding box center [209, 101] width 419 height 203
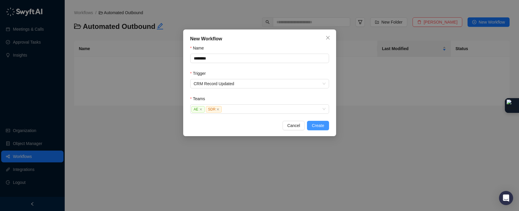
click at [315, 127] on span "Create" at bounding box center [318, 125] width 12 height 6
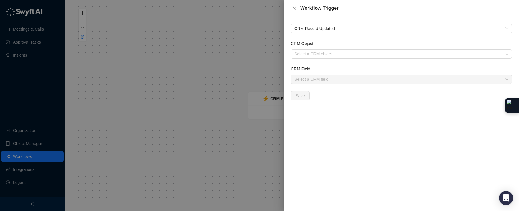
click at [241, 49] on div at bounding box center [259, 105] width 519 height 211
